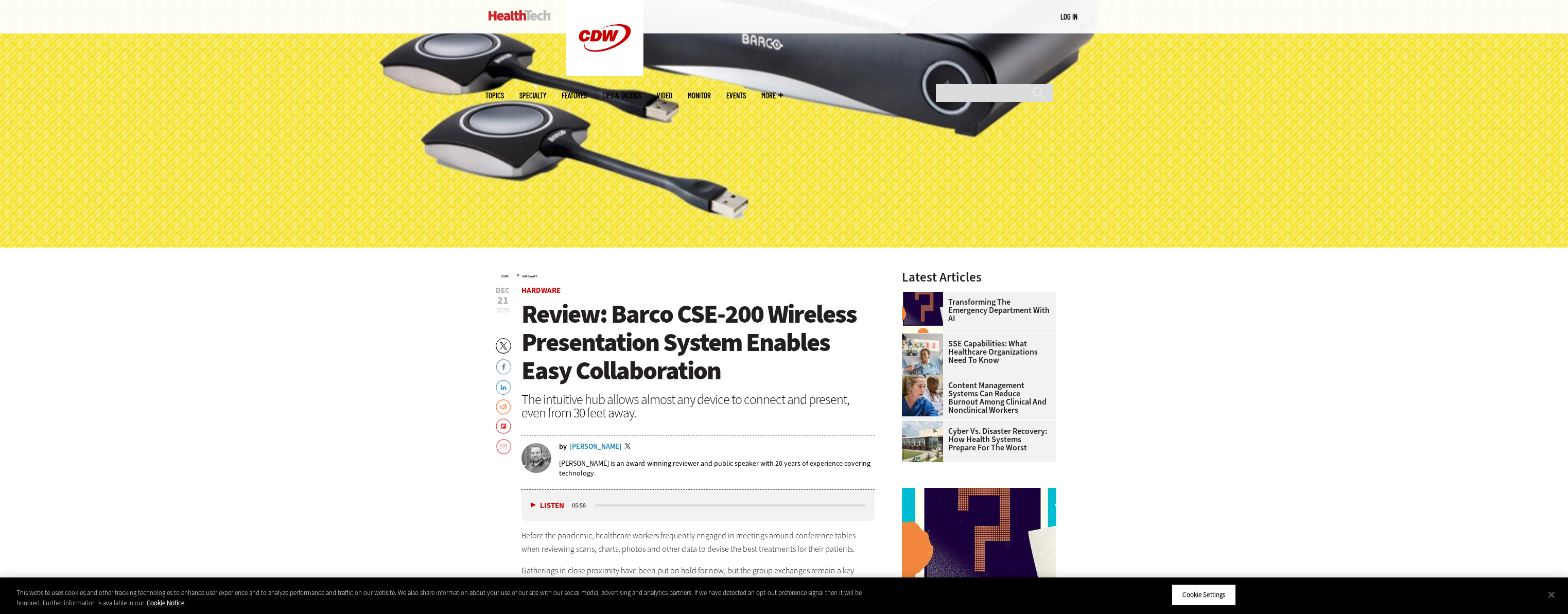
scroll to position [400, 0]
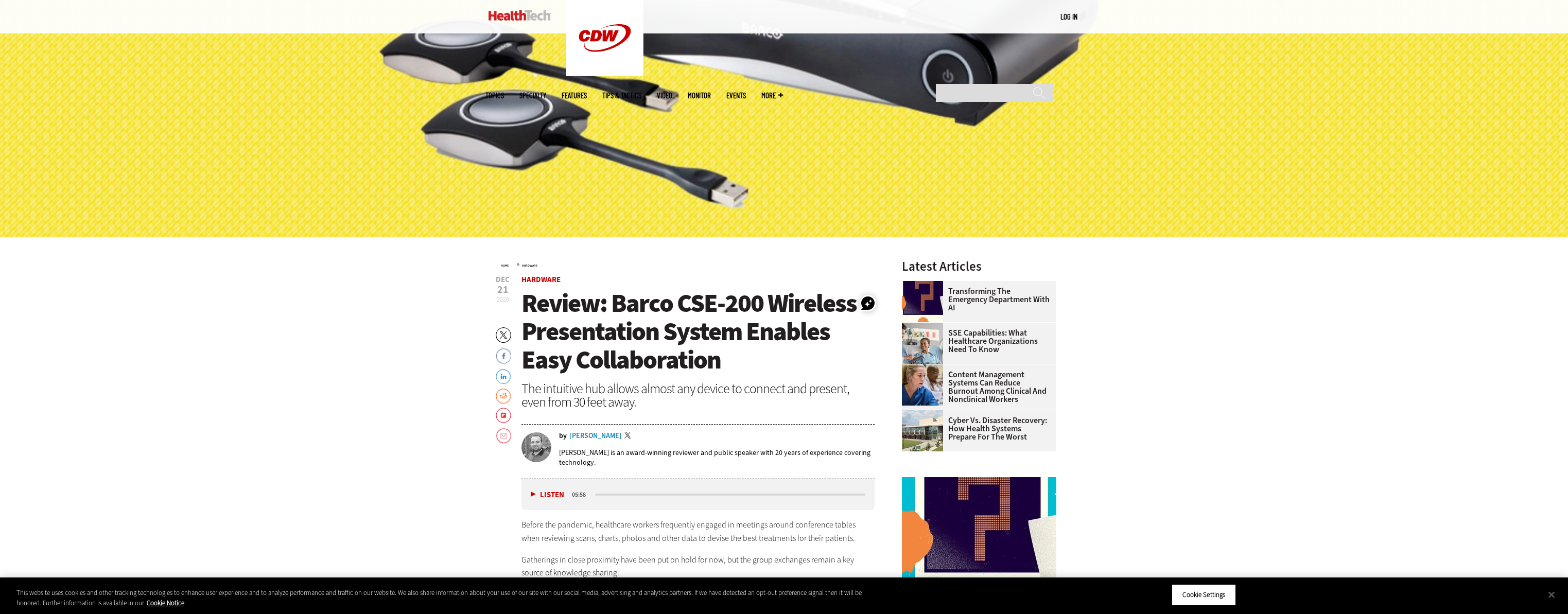
click at [601, 436] on div "[PERSON_NAME]" at bounding box center [595, 436] width 53 height 7
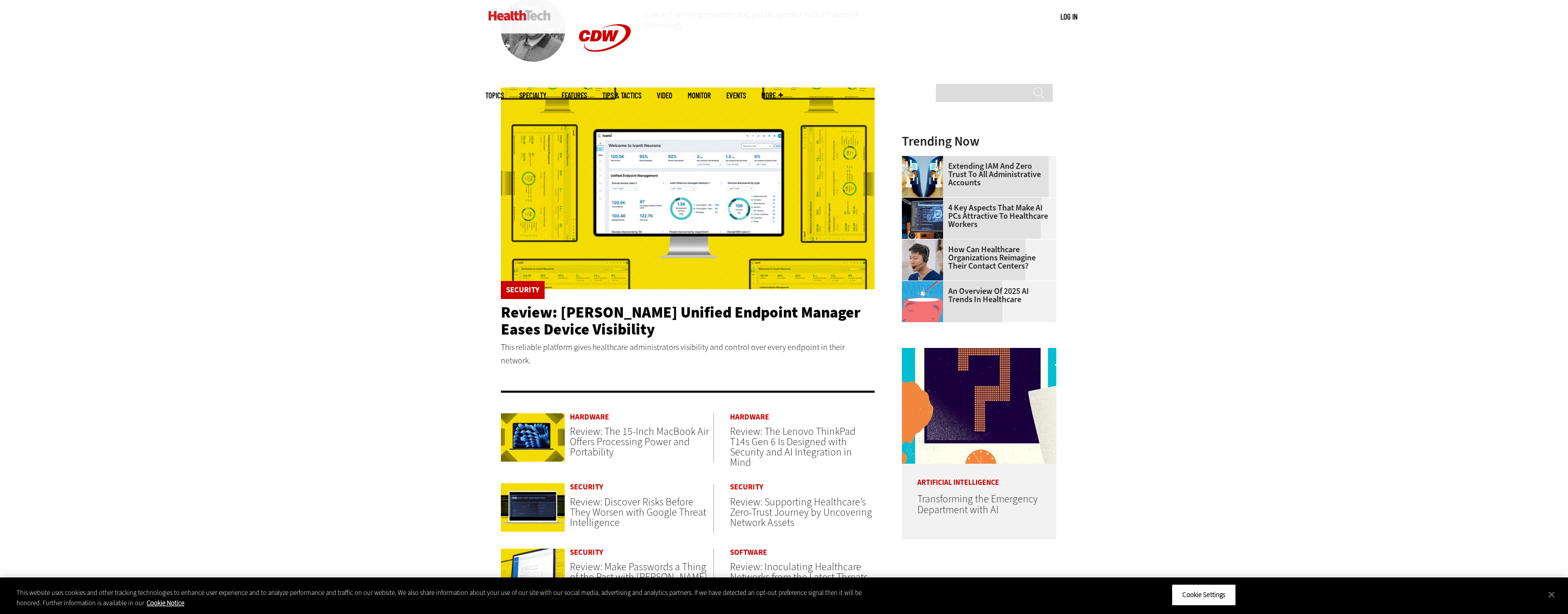
scroll to position [268, 0]
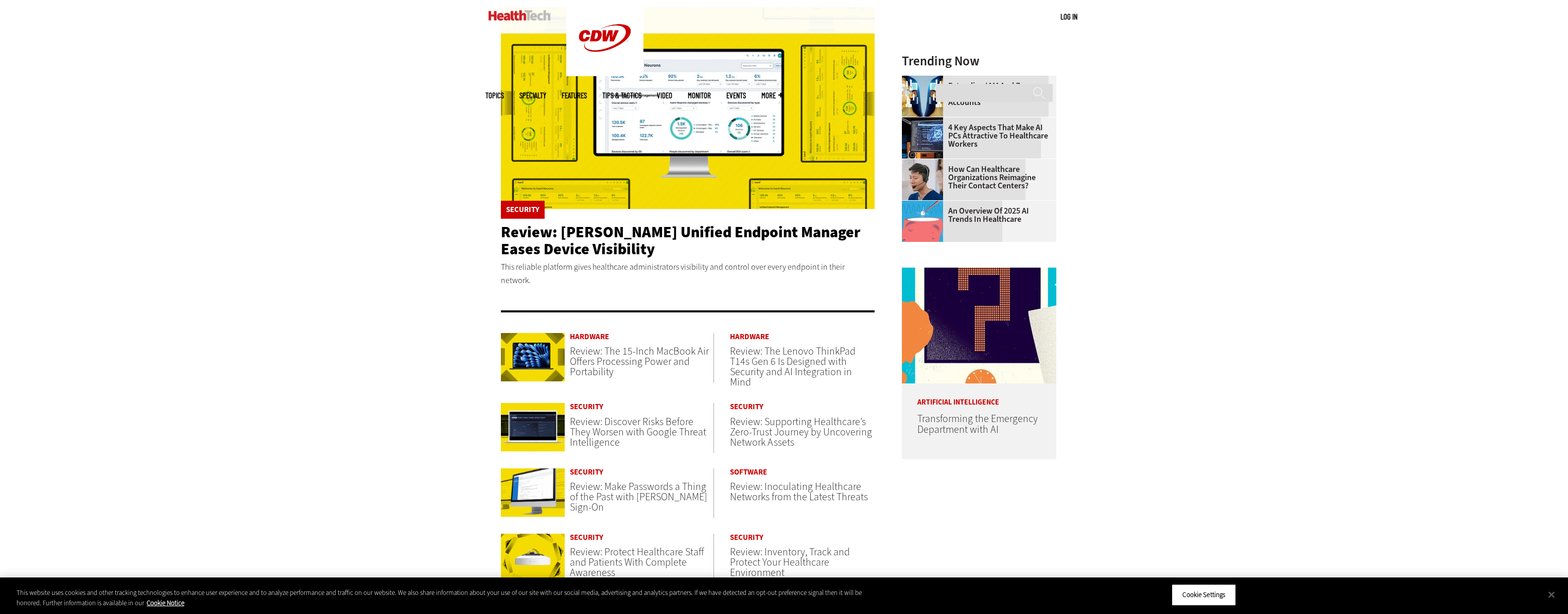
click at [632, 346] on span "Review: The 15-Inch MacBook Air Offers Processing Power and Portability" at bounding box center [639, 361] width 139 height 34
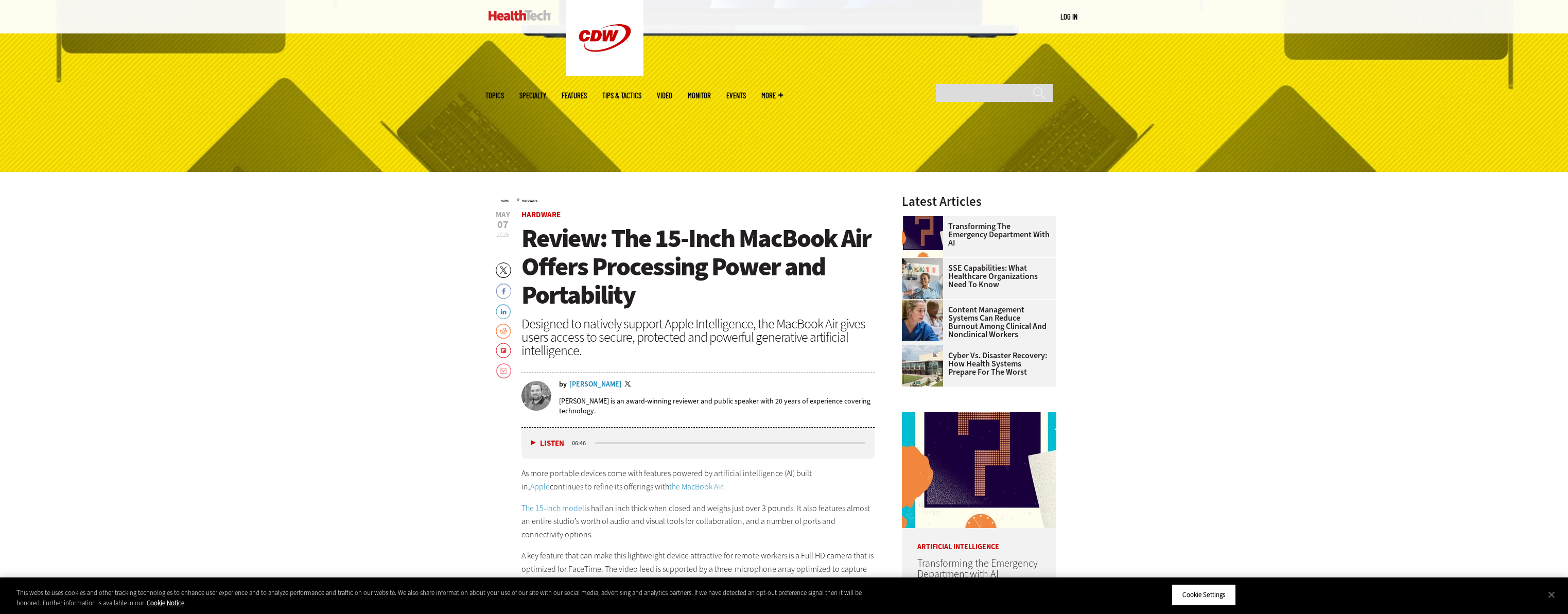
scroll to position [471, 0]
